Goal: Navigation & Orientation: Go to known website

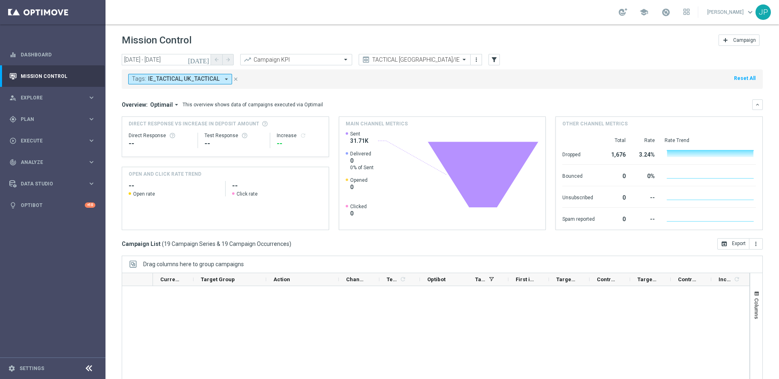
scroll to position [481, 0]
